Goal: Information Seeking & Learning: Learn about a topic

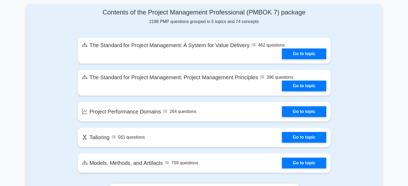
scroll to position [268, 0]
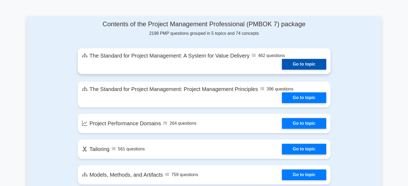
click at [298, 66] on link "Go to topic" at bounding box center [304, 64] width 44 height 11
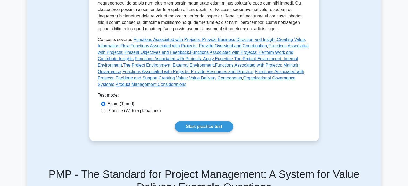
scroll to position [268, 0]
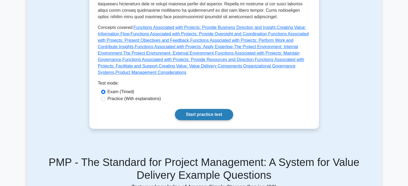
click at [203, 109] on link "Start practice test" at bounding box center [204, 114] width 58 height 11
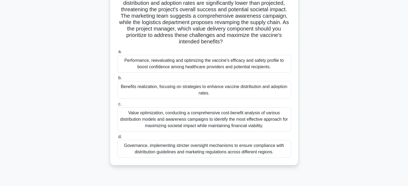
scroll to position [80, 0]
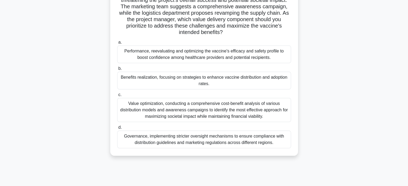
click at [144, 113] on div "Value optimization, conducting a comprehensive cost-benefit analysis of various…" at bounding box center [204, 110] width 174 height 24
click at [117, 97] on input "c. Value optimization, conducting a comprehensive cost-benefit analysis of vari…" at bounding box center [117, 94] width 0 height 3
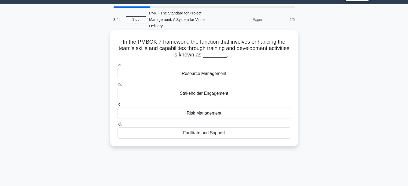
scroll to position [0, 0]
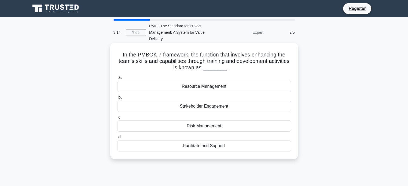
click at [214, 144] on div "Facilitate and Support" at bounding box center [204, 145] width 174 height 11
click at [117, 139] on input "d. Facilitate and Support" at bounding box center [117, 137] width 0 height 3
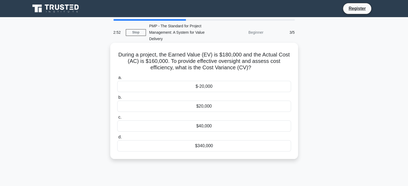
click at [207, 106] on div "$20,000" at bounding box center [204, 106] width 174 height 11
click at [117, 99] on input "b. $20,000" at bounding box center [117, 97] width 0 height 3
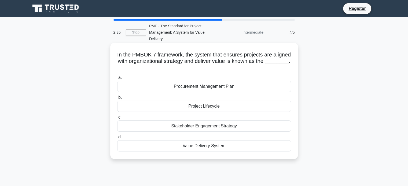
click at [218, 146] on div "Value Delivery System" at bounding box center [204, 145] width 174 height 11
click at [117, 139] on input "d. Value Delivery System" at bounding box center [117, 137] width 0 height 3
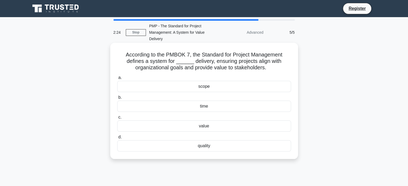
click at [204, 126] on div "value" at bounding box center [204, 126] width 174 height 11
click at [117, 119] on input "c. value" at bounding box center [117, 117] width 0 height 3
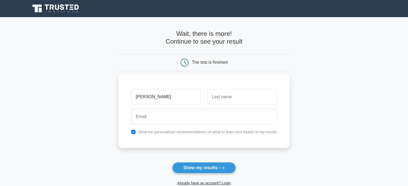
type input "[PERSON_NAME]"
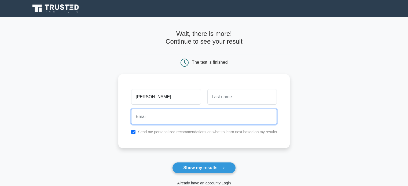
click at [167, 118] on input "email" at bounding box center [204, 117] width 146 height 16
type input "[PERSON_NAME][EMAIL_ADDRESS][PERSON_NAME][DOMAIN_NAME]"
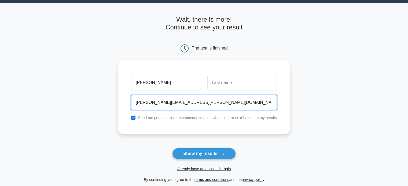
scroll to position [27, 0]
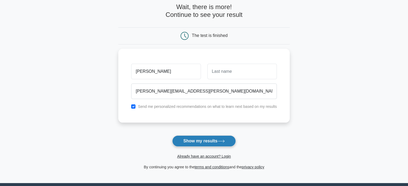
click at [193, 140] on button "Show my results" at bounding box center [203, 141] width 63 height 11
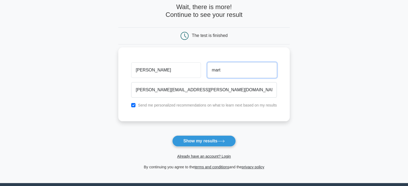
type input "[PERSON_NAME]"
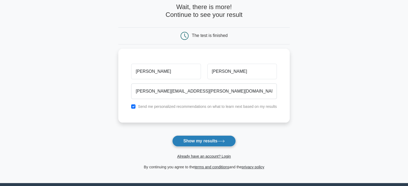
click at [202, 140] on button "Show my results" at bounding box center [203, 141] width 63 height 11
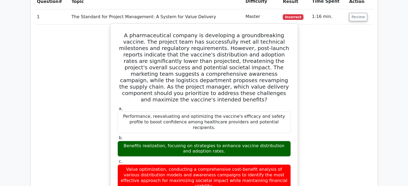
scroll to position [268, 0]
